Goal: Navigation & Orientation: Understand site structure

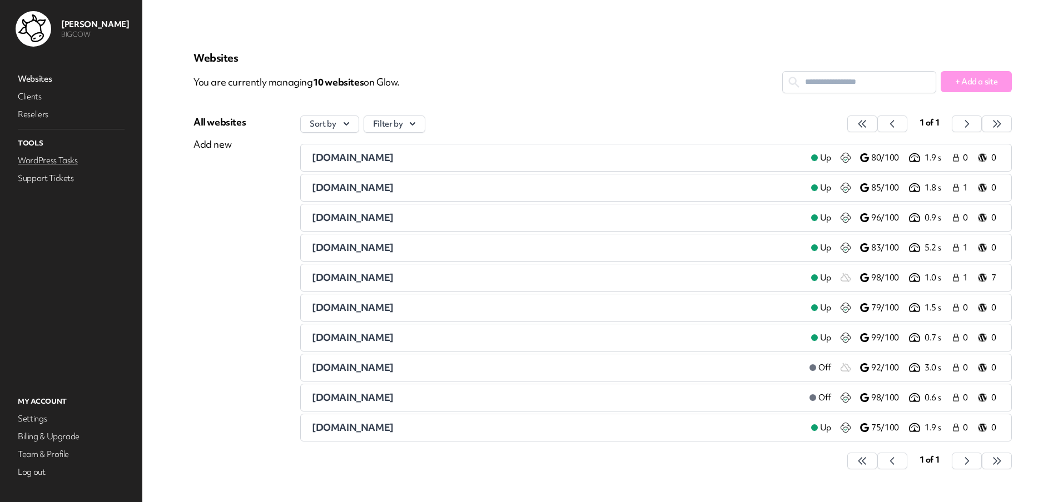
click at [59, 160] on link "WordPress Tasks" at bounding box center [71, 161] width 111 height 16
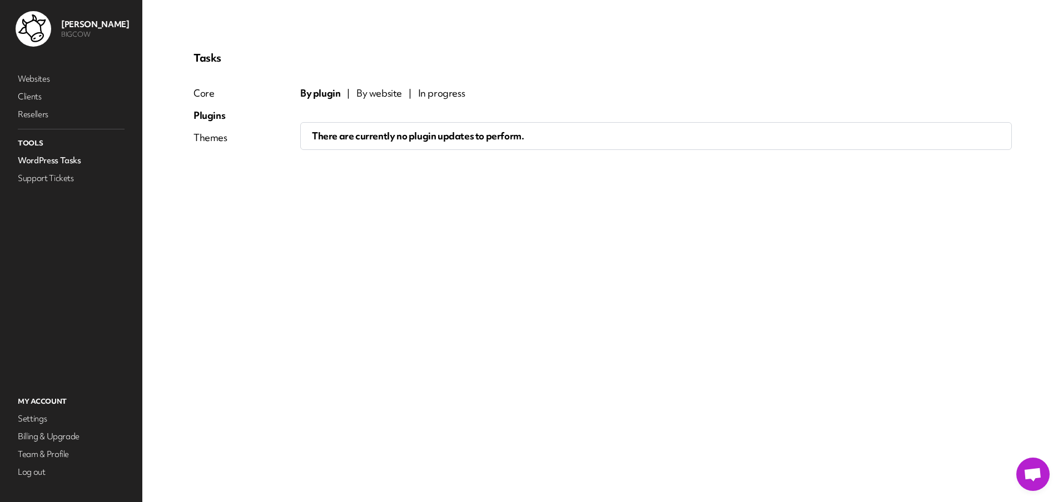
click at [374, 93] on span "By website" at bounding box center [379, 93] width 46 height 13
click at [374, 93] on span "By website" at bounding box center [378, 93] width 47 height 13
click at [45, 162] on link "WordPress Tasks" at bounding box center [71, 161] width 111 height 16
click at [211, 94] on div "Core" at bounding box center [210, 93] width 34 height 13
click at [201, 139] on div "Themes" at bounding box center [210, 137] width 34 height 13
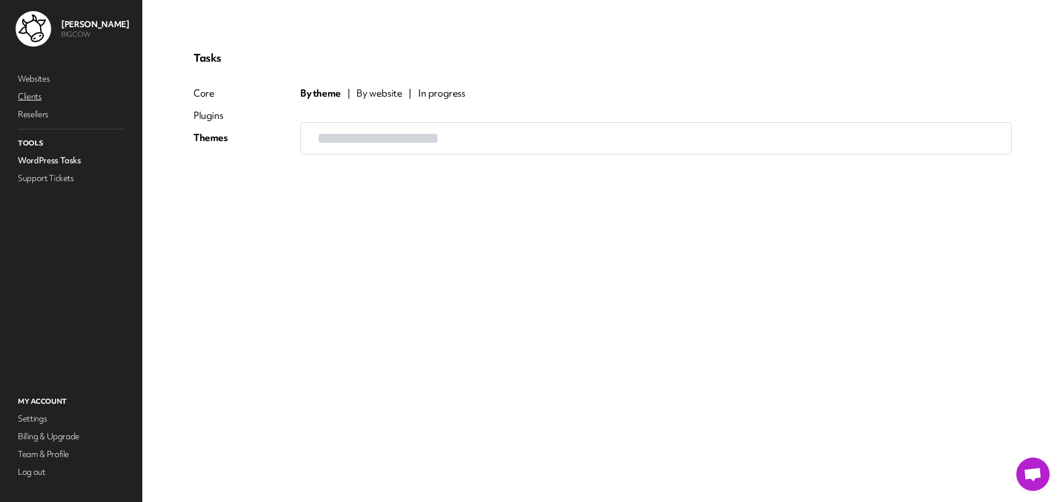
click at [32, 97] on link "Clients" at bounding box center [71, 97] width 111 height 16
